Goal: Task Accomplishment & Management: Use online tool/utility

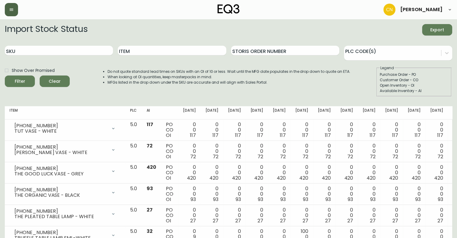
click at [12, 9] on icon "button" at bounding box center [12, 9] width 4 height 2
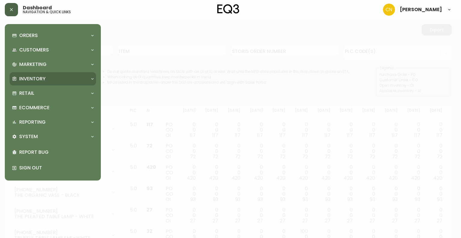
click at [26, 77] on p "Inventory" at bounding box center [32, 78] width 26 height 7
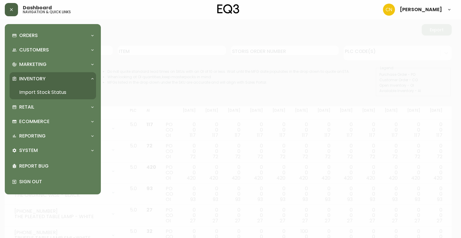
click at [44, 92] on link "Import Stock Status" at bounding box center [53, 92] width 86 height 14
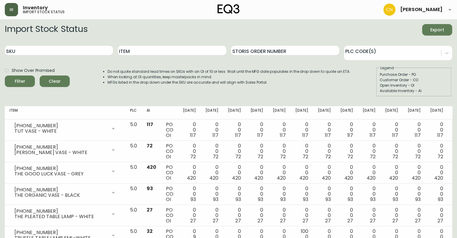
click at [16, 16] on div "Inventory import stock status [PERSON_NAME]" at bounding box center [228, 9] width 447 height 19
click at [12, 9] on icon "button" at bounding box center [11, 9] width 5 height 5
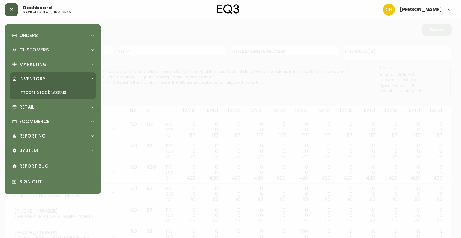
click at [11, 9] on icon "button" at bounding box center [11, 9] width 5 height 5
